Goal: Task Accomplishment & Management: Book appointment/travel/reservation

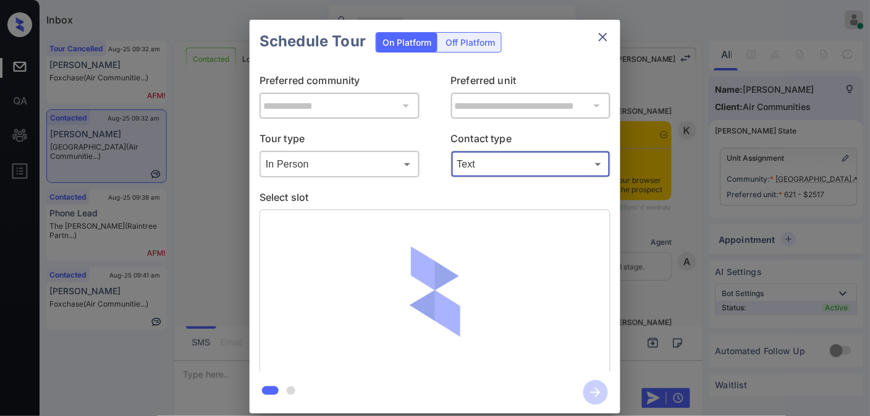
scroll to position [1140, 0]
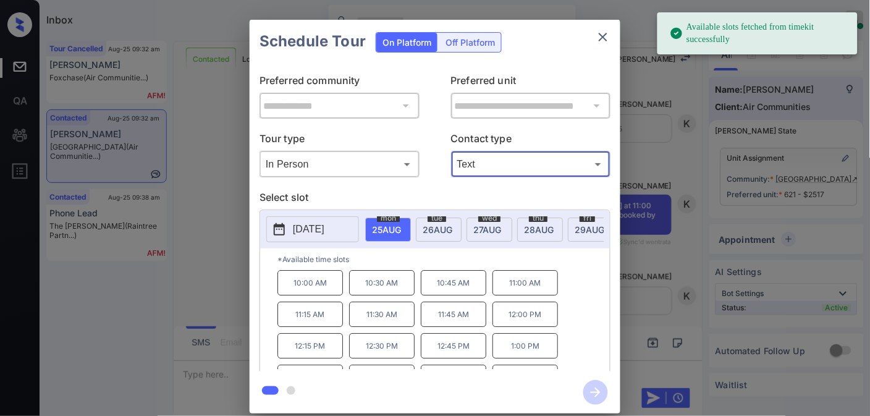
click at [535, 282] on p "11:00 AM" at bounding box center [526, 282] width 66 height 25
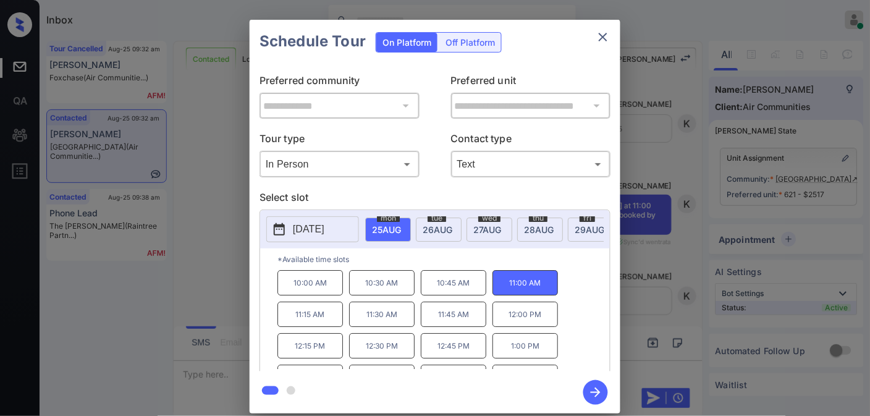
click at [593, 391] on icon "button" at bounding box center [595, 392] width 25 height 25
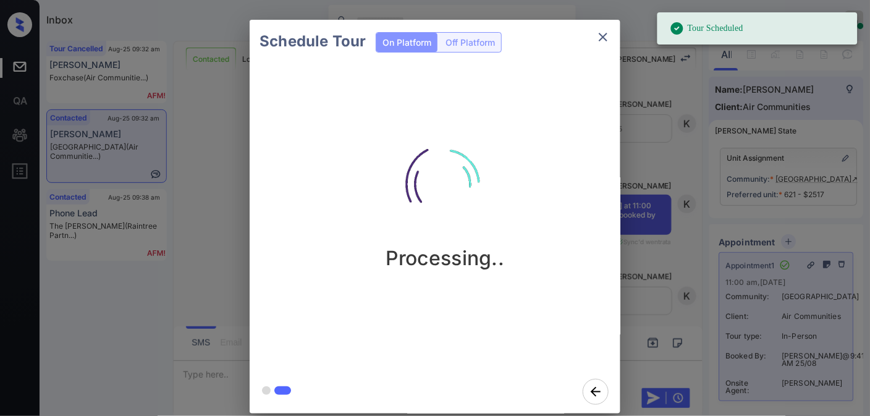
click at [607, 35] on icon "close" at bounding box center [603, 37] width 15 height 15
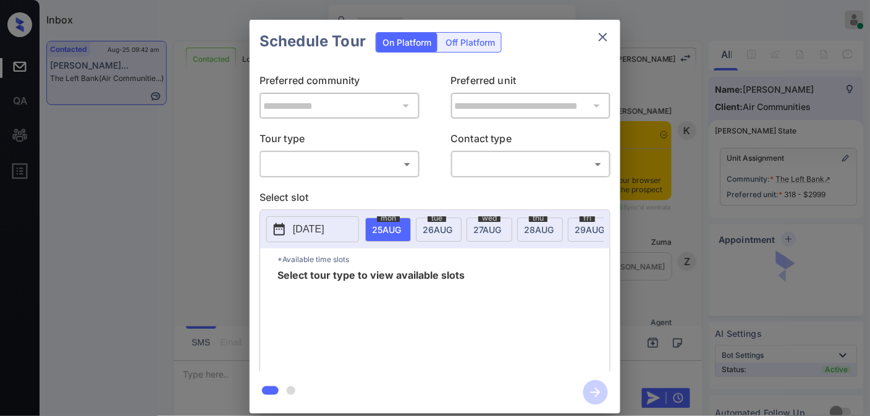
scroll to position [848, 0]
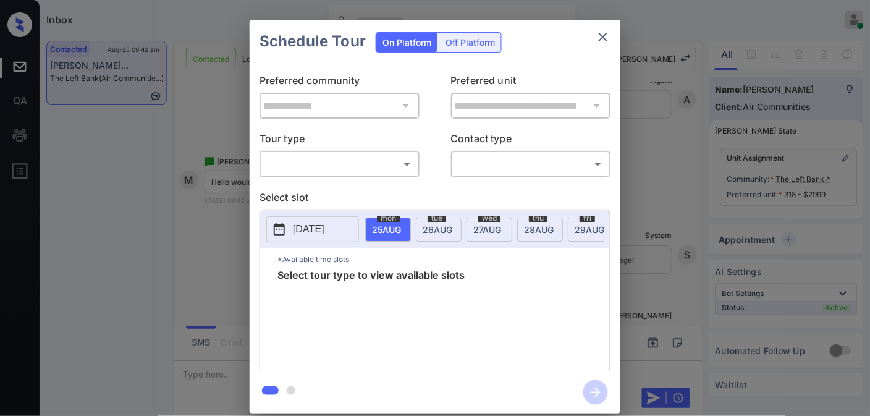
click at [373, 171] on body "Inbox Samantha Soliven Online Set yourself offline Set yourself on break Profil…" at bounding box center [435, 208] width 870 height 416
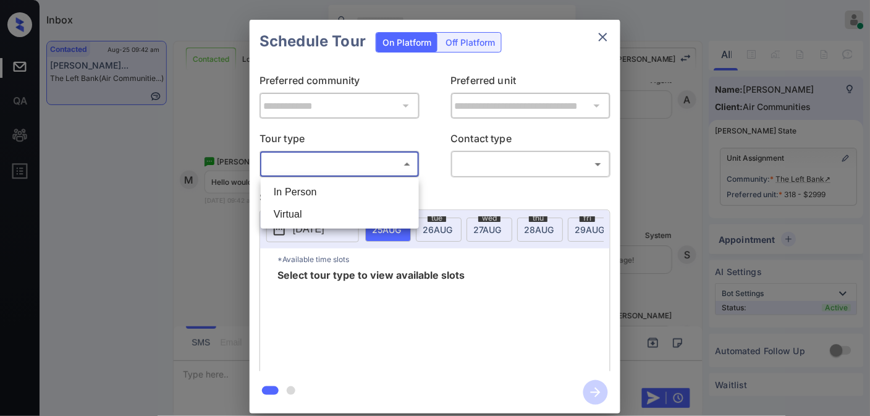
click at [353, 197] on li "In Person" at bounding box center [340, 192] width 152 height 22
type input "********"
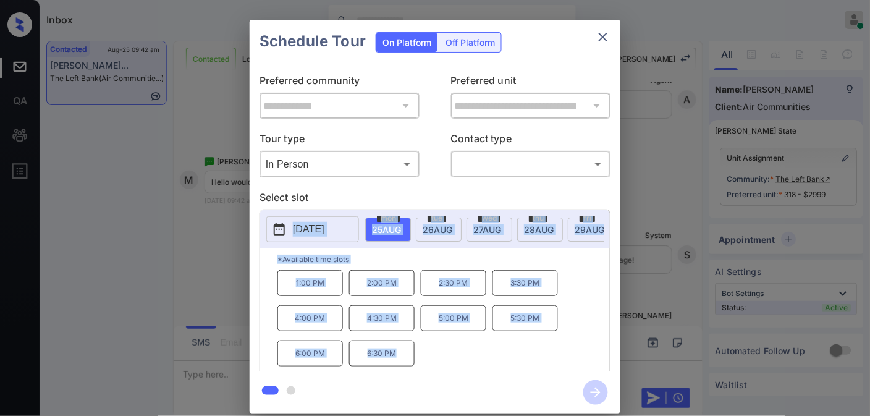
drag, startPoint x: 295, startPoint y: 402, endPoint x: 405, endPoint y: 185, distance: 243.5
click at [403, 181] on div "**********" at bounding box center [435, 217] width 371 height 394
click at [449, 361] on div "1:00 PM 2:00 PM 2:30 PM 3:30 PM 4:00 PM 4:30 PM 5:00 PM 5:30 PM 6:00 PM 6:30 PM" at bounding box center [444, 319] width 333 height 99
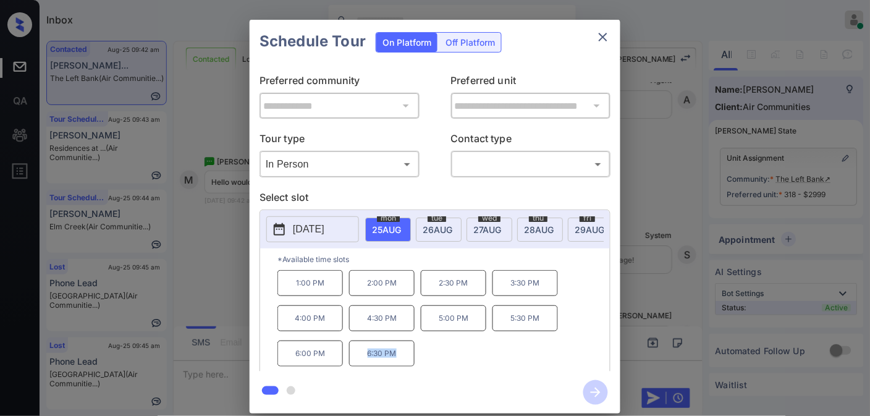
drag, startPoint x: 402, startPoint y: 360, endPoint x: 363, endPoint y: 360, distance: 38.9
click at [363, 360] on p "6:30 PM" at bounding box center [382, 354] width 66 height 26
copy p "6:30 PM"
click at [600, 35] on icon "close" at bounding box center [603, 37] width 15 height 15
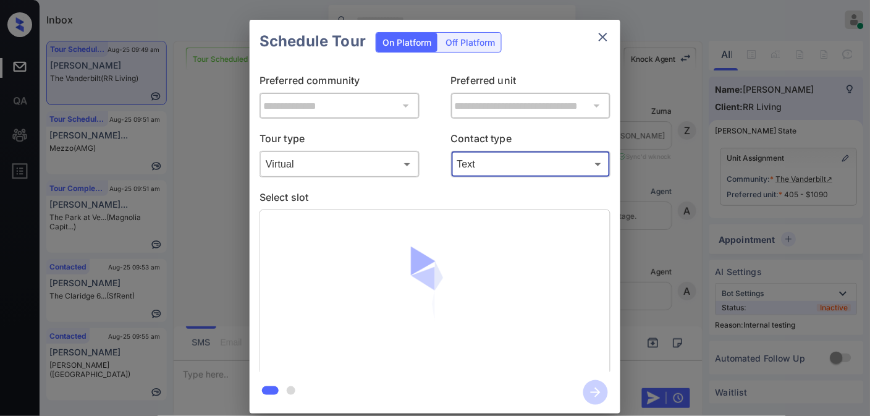
scroll to position [12559, 0]
click at [476, 306] on img at bounding box center [435, 291] width 145 height 145
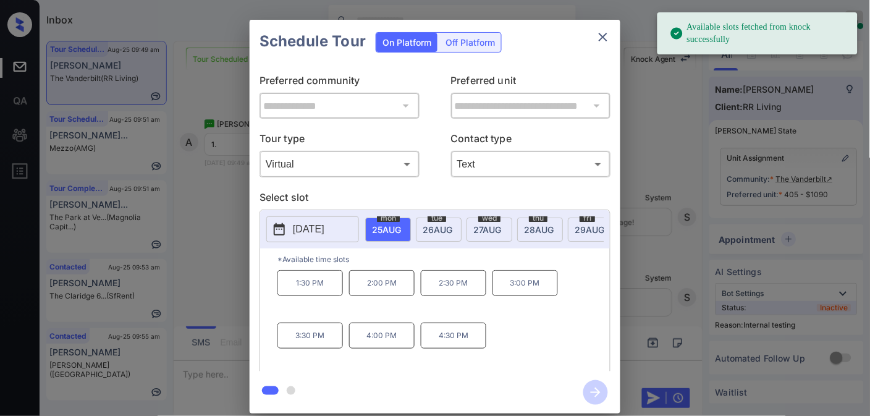
click at [305, 292] on p "1:30 PM" at bounding box center [311, 283] width 66 height 26
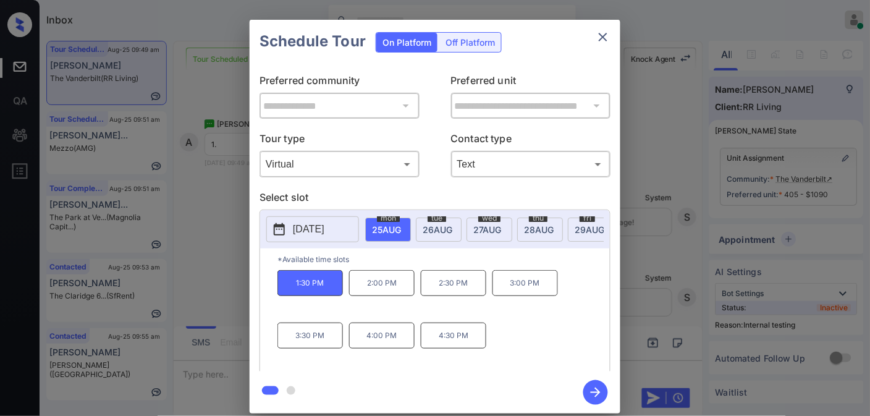
click at [559, 345] on div "1:30 PM 2:00 PM 2:30 PM 3:00 PM 3:30 PM 4:00 PM 4:30 PM" at bounding box center [444, 319] width 333 height 99
click at [329, 289] on p "1:30 PM" at bounding box center [311, 283] width 66 height 26
click at [595, 393] on icon "button" at bounding box center [595, 392] width 25 height 25
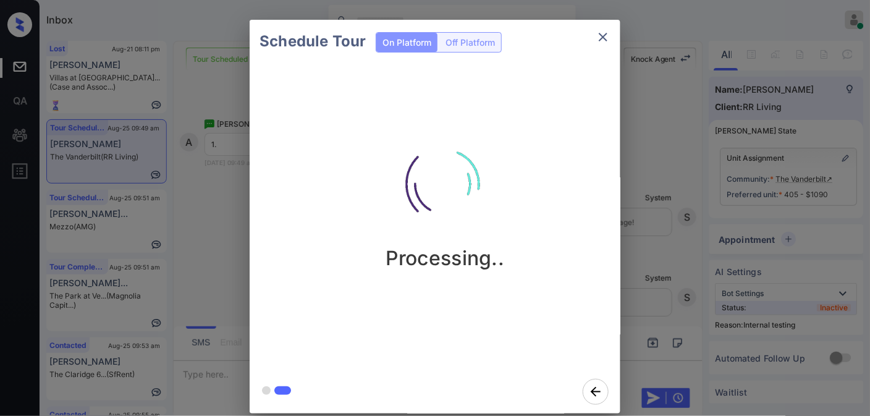
click at [496, 183] on img at bounding box center [445, 184] width 124 height 124
click at [437, 175] on img at bounding box center [445, 184] width 124 height 124
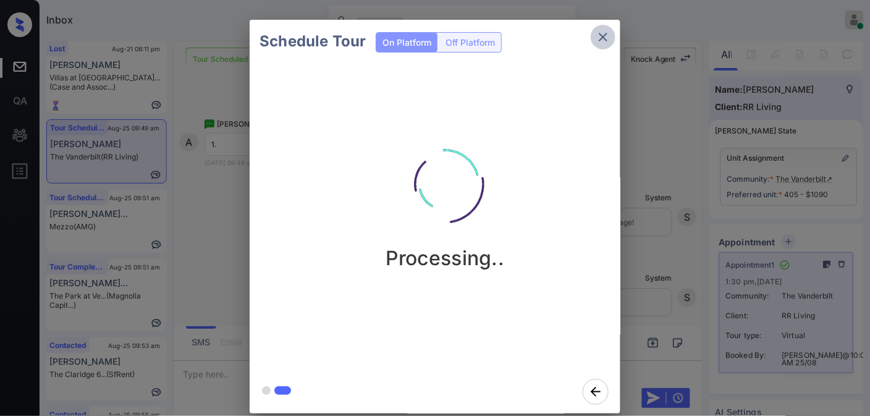
click at [606, 33] on icon "close" at bounding box center [603, 37] width 15 height 15
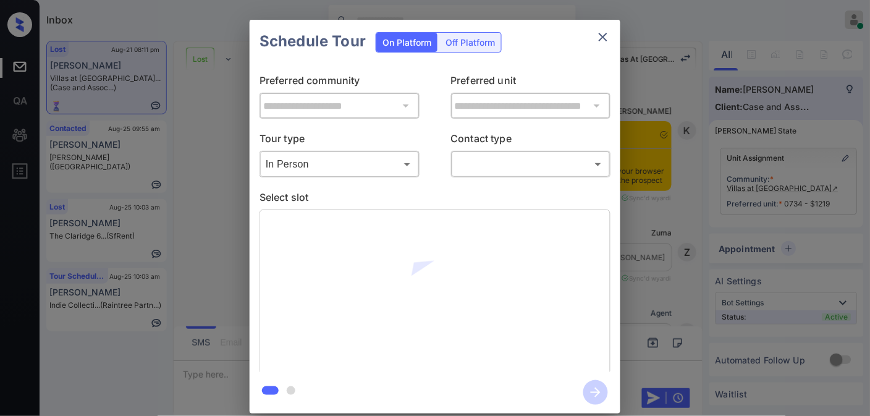
scroll to position [4193, 0]
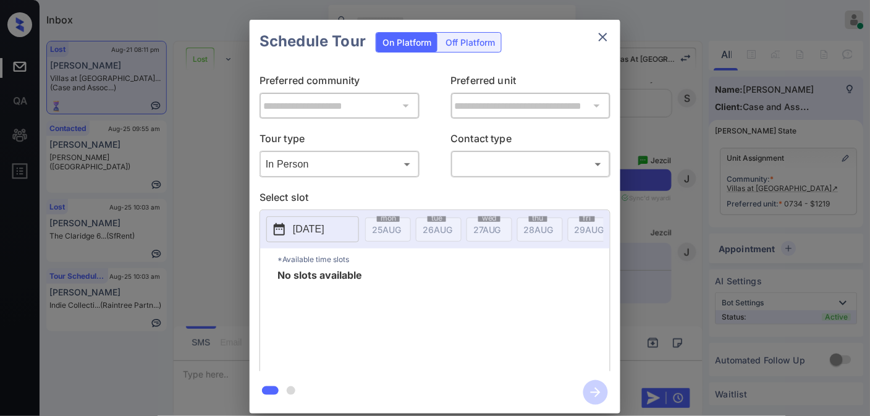
click at [477, 299] on div "No slots available" at bounding box center [444, 319] width 333 height 99
click at [598, 39] on icon "close" at bounding box center [603, 37] width 15 height 15
